Goal: Task Accomplishment & Management: Use online tool/utility

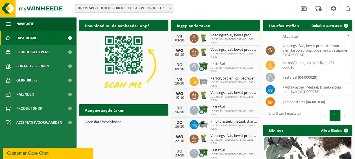
click at [230, 35] on span "Bekijk uw kalender" at bounding box center [235, 37] width 29 height 4
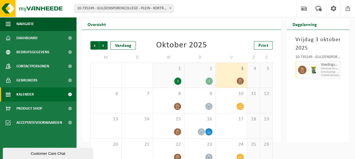
scroll to position [13, 0]
click at [96, 44] on span "Vorige" at bounding box center [94, 46] width 8 height 8
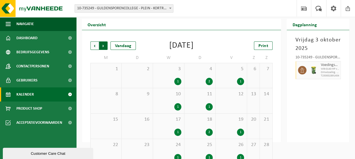
click at [94, 45] on span "Vorige" at bounding box center [94, 46] width 8 height 8
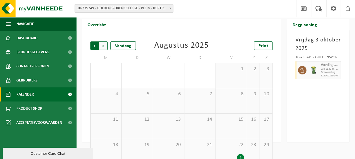
click at [103, 47] on span "Volgende" at bounding box center [103, 46] width 8 height 8
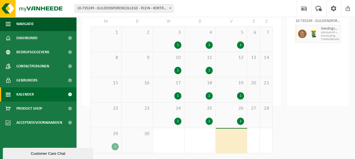
scroll to position [50, 0]
click at [209, 107] on span "25" at bounding box center [199, 109] width 25 height 6
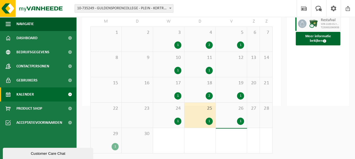
click at [162, 140] on div "1 1" at bounding box center [168, 140] width 31 height 25
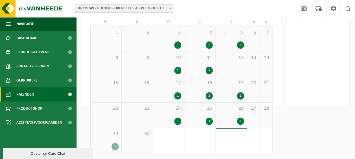
scroll to position [0, 0]
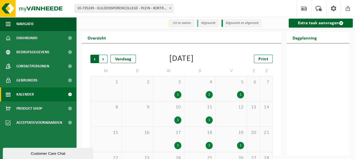
click at [103, 60] on span "Volgende" at bounding box center [103, 59] width 8 height 8
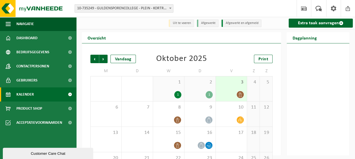
click at [176, 89] on div "1 1" at bounding box center [168, 89] width 31 height 25
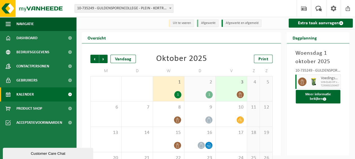
click at [199, 88] on div "2 1" at bounding box center [200, 89] width 31 height 25
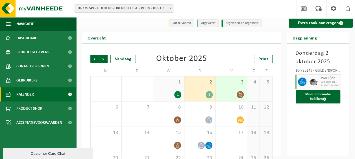
click at [177, 88] on div "1 1" at bounding box center [168, 89] width 31 height 25
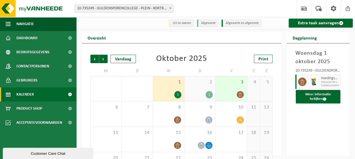
click at [201, 85] on span "2" at bounding box center [199, 82] width 25 height 6
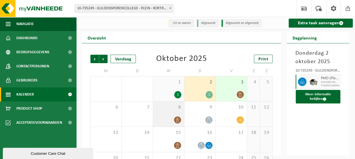
click at [175, 115] on div "8" at bounding box center [168, 114] width 31 height 25
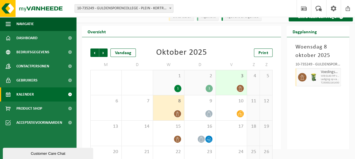
scroll to position [6, 0]
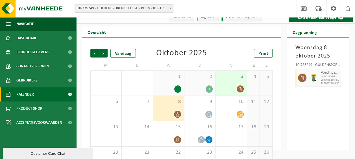
click at [245, 82] on div "3" at bounding box center [231, 83] width 31 height 25
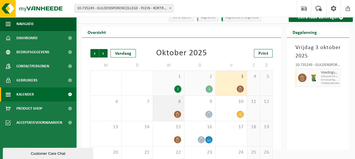
click at [174, 107] on div "8" at bounding box center [168, 108] width 31 height 25
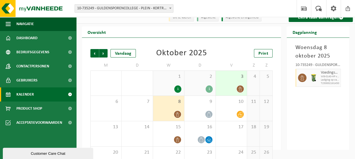
click at [233, 81] on div "3" at bounding box center [231, 83] width 31 height 25
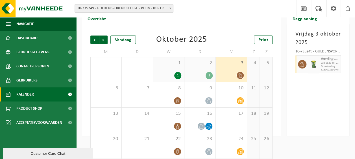
scroll to position [19, 0]
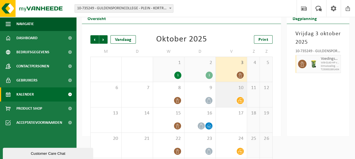
click at [240, 101] on icon at bounding box center [240, 100] width 5 height 5
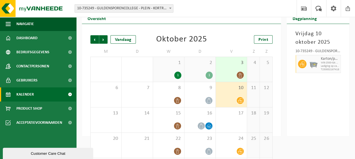
click at [205, 70] on div "2 1" at bounding box center [200, 69] width 31 height 25
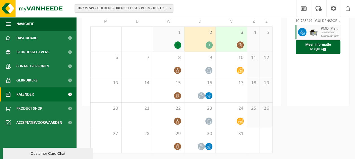
scroll to position [0, 0]
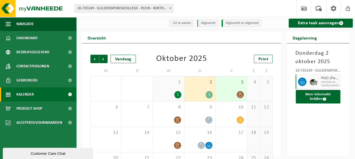
click at [314, 84] on img at bounding box center [313, 82] width 8 height 8
click at [314, 93] on button "Meer informatie bekijken" at bounding box center [318, 97] width 45 height 14
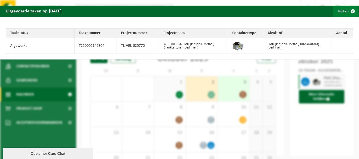
click at [348, 10] on span "button" at bounding box center [353, 11] width 11 height 11
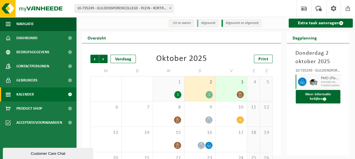
click at [237, 92] on div at bounding box center [231, 95] width 25 height 8
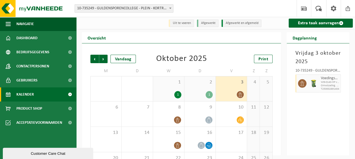
click at [315, 84] on img at bounding box center [313, 83] width 8 height 8
click at [207, 86] on div "2 1" at bounding box center [200, 89] width 31 height 25
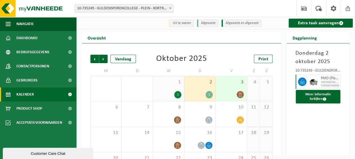
click at [164, 91] on div "1 1" at bounding box center [168, 89] width 31 height 25
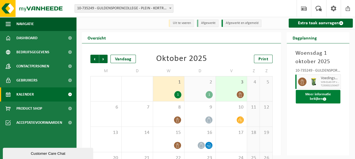
click at [308, 98] on button "Meer informatie bekijken" at bounding box center [318, 97] width 45 height 14
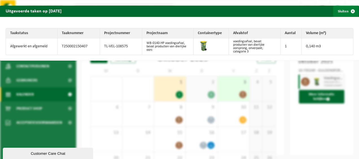
click at [349, 12] on span "button" at bounding box center [353, 11] width 11 height 11
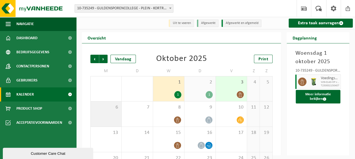
click at [99, 111] on span "6" at bounding box center [106, 108] width 25 height 6
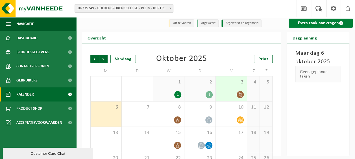
click at [314, 25] on link "Extra taak aanvragen" at bounding box center [321, 23] width 64 height 9
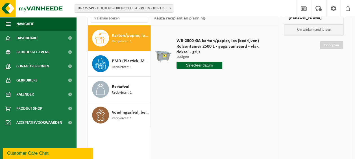
scroll to position [45, 0]
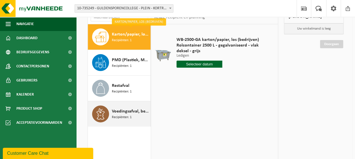
click at [123, 111] on span "Voedingsafval, bevat producten van dierlijke oorsprong, onverpakt, categorie 3" at bounding box center [130, 111] width 37 height 7
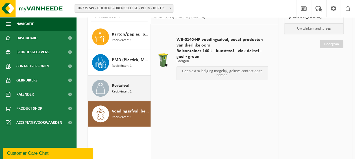
click at [122, 92] on span "Recipiënten: 1" at bounding box center [122, 91] width 20 height 5
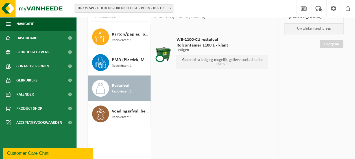
click at [122, 92] on span "Recipiënten: 1" at bounding box center [122, 91] width 20 height 5
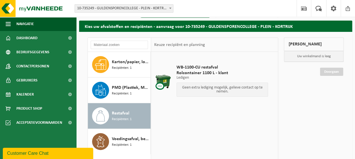
scroll to position [0, 0]
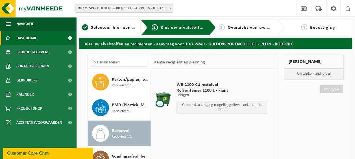
click at [24, 34] on span "Dashboard" at bounding box center [26, 38] width 21 height 14
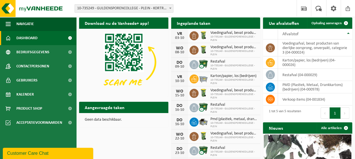
scroll to position [3, 0]
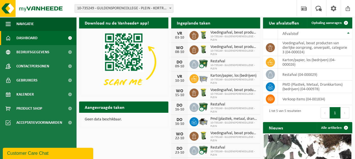
click at [48, 42] on link "Dashboard" at bounding box center [38, 38] width 76 height 14
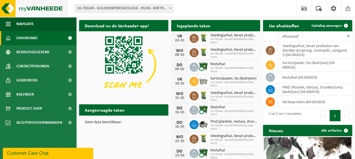
click at [7, 8] on img at bounding box center [34, 8] width 68 height 17
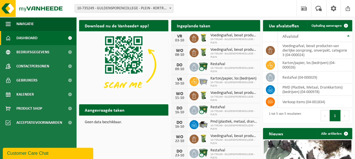
click at [236, 31] on link "Bekijk uw kalender" at bounding box center [238, 36] width 44 height 11
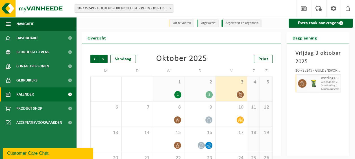
click at [207, 92] on div "1" at bounding box center [199, 94] width 25 height 7
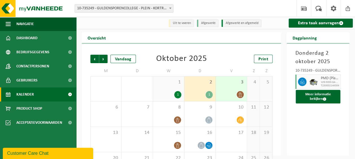
click at [225, 83] on span "3" at bounding box center [231, 82] width 25 height 6
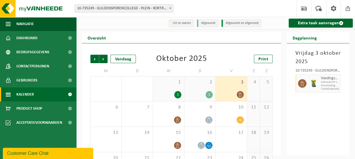
click at [202, 86] on span "2" at bounding box center [199, 82] width 25 height 6
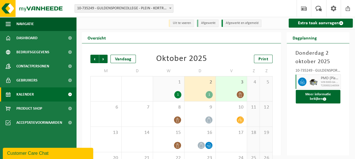
click at [175, 86] on div "1 1" at bounding box center [168, 89] width 31 height 25
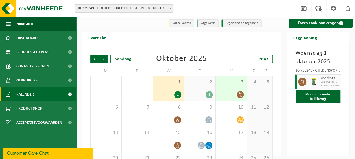
click at [200, 87] on div "2 1" at bounding box center [200, 89] width 31 height 25
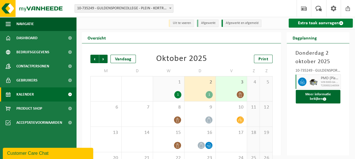
click at [326, 21] on link "Extra taak aanvragen" at bounding box center [321, 23] width 64 height 9
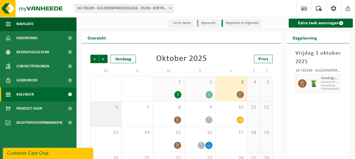
click at [113, 112] on div "6" at bounding box center [106, 114] width 31 height 25
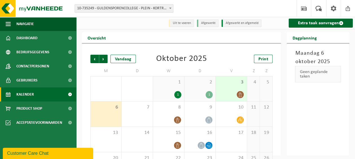
click at [309, 78] on div "Geen geplande taken" at bounding box center [318, 74] width 46 height 16
click at [308, 26] on link "Extra taak aanvragen" at bounding box center [321, 23] width 64 height 9
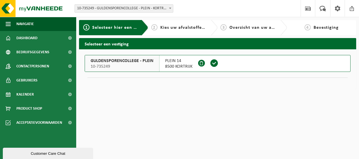
click at [184, 27] on span "Kies uw afvalstoffen en recipiënten" at bounding box center [200, 27] width 78 height 5
click at [178, 63] on span "PLEIN 14" at bounding box center [178, 61] width 27 height 6
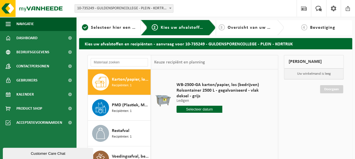
scroll to position [47, 0]
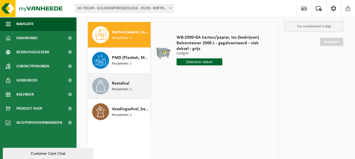
click at [116, 88] on span "Recipiënten: 1" at bounding box center [122, 89] width 20 height 5
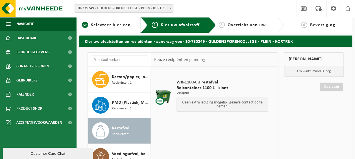
scroll to position [0, 0]
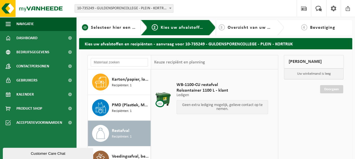
click at [113, 25] on span "Selecteer hier een vestiging" at bounding box center [121, 27] width 61 height 5
